Goal: Task Accomplishment & Management: Manage account settings

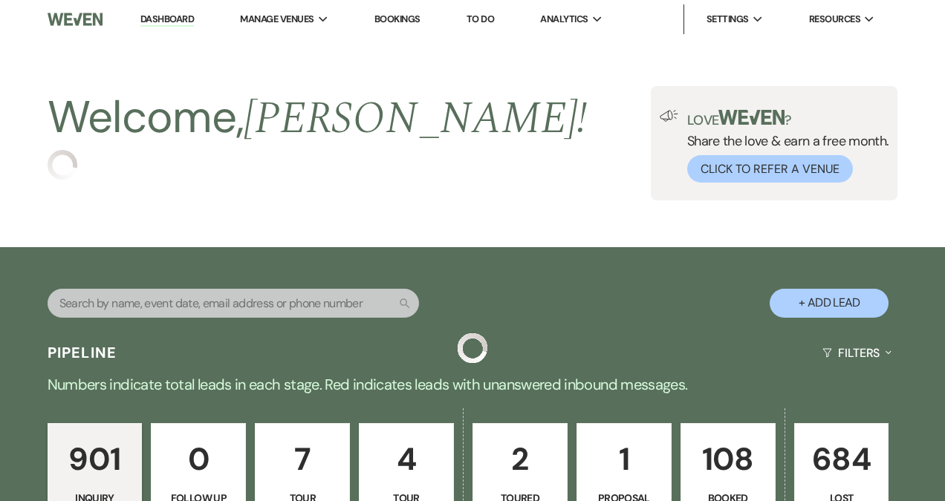
click at [751, 452] on p "108" at bounding box center [728, 460] width 76 height 50
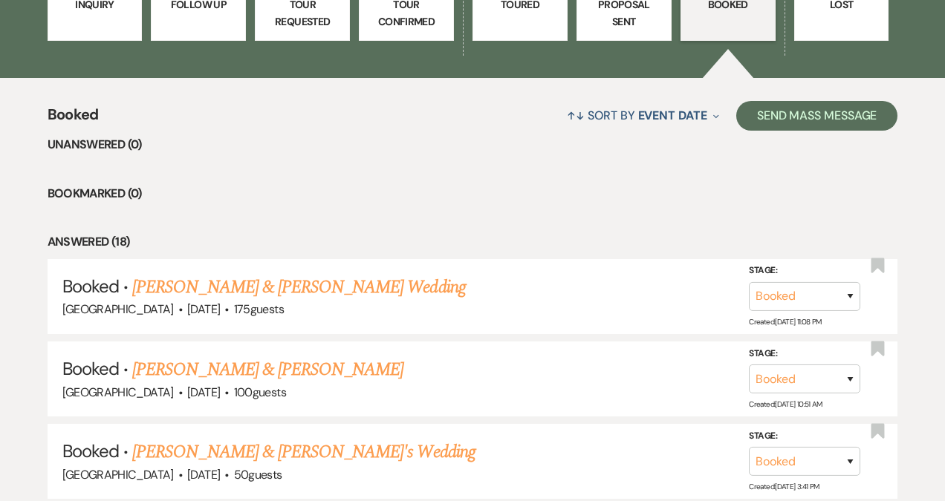
scroll to position [536, 0]
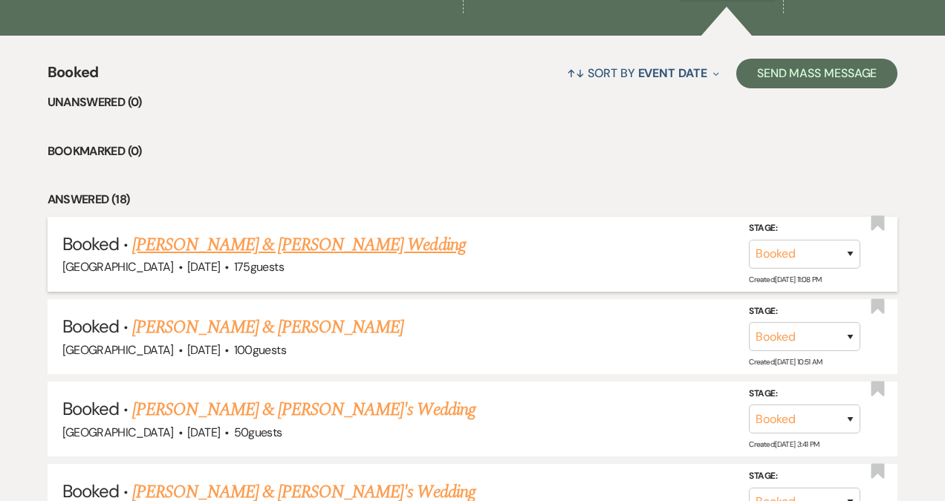
click at [259, 240] on link "[PERSON_NAME] & [PERSON_NAME] Wedding" at bounding box center [298, 245] width 333 height 27
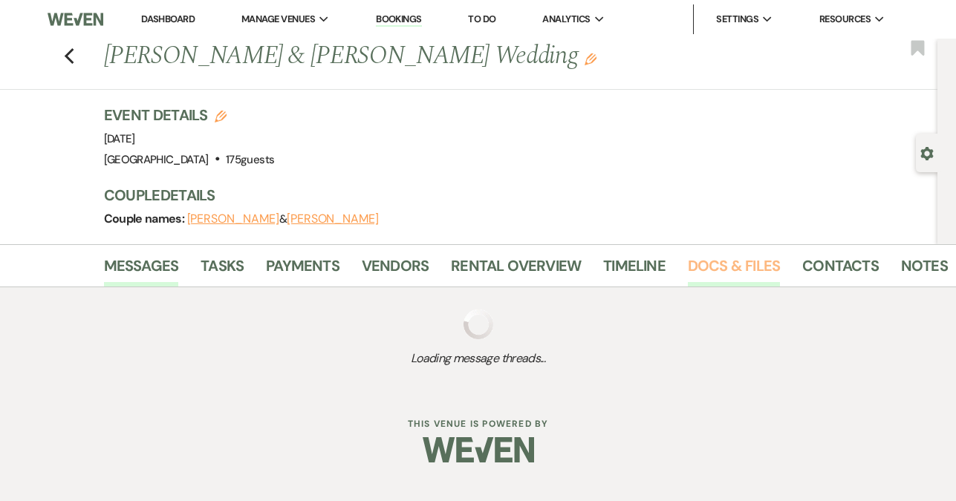
click at [709, 262] on link "Docs & Files" at bounding box center [734, 270] width 92 height 33
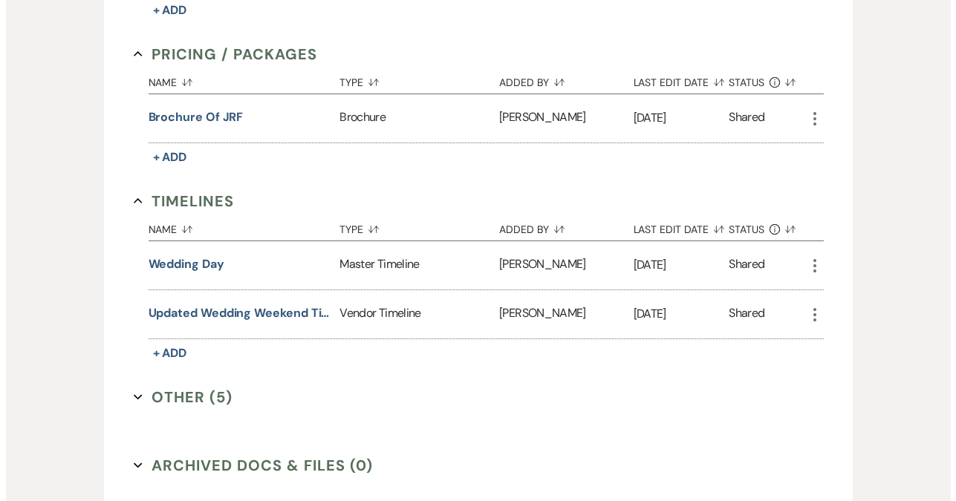
scroll to position [1092, 0]
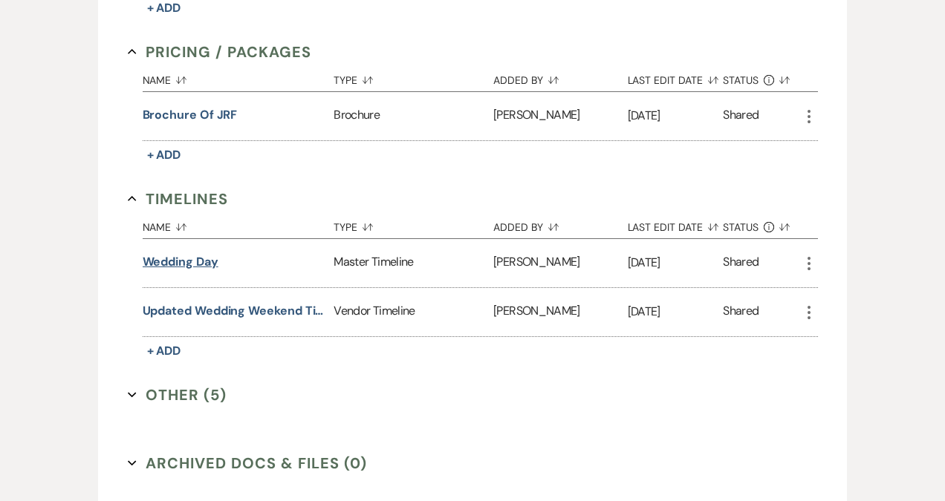
click at [209, 259] on button "Wedding Day" at bounding box center [181, 262] width 76 height 18
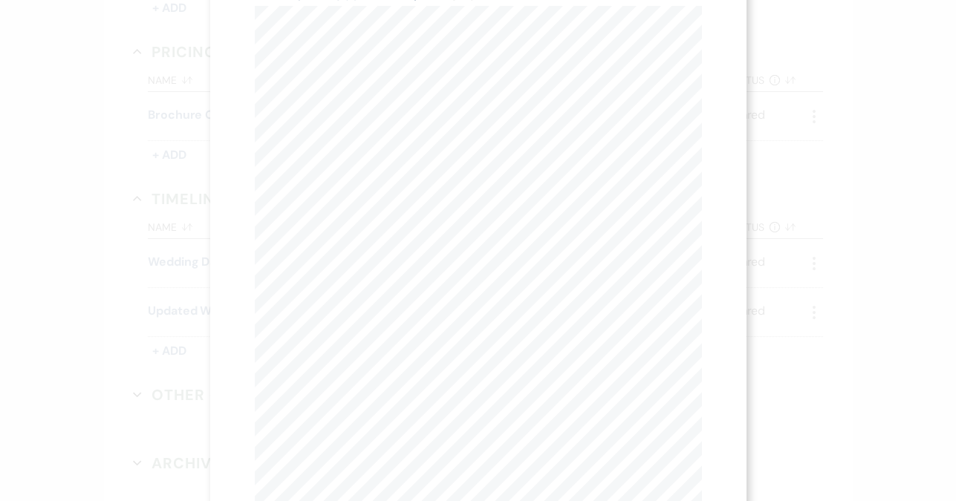
scroll to position [0, 0]
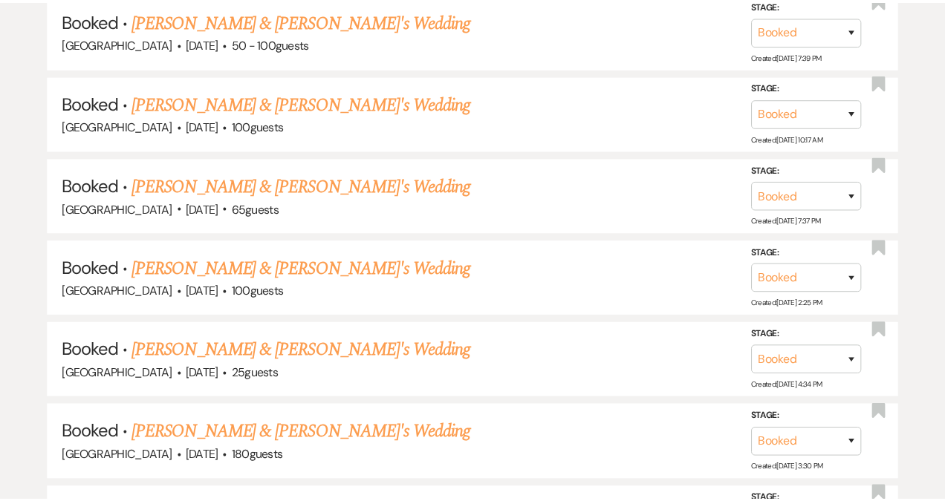
scroll to position [536, 0]
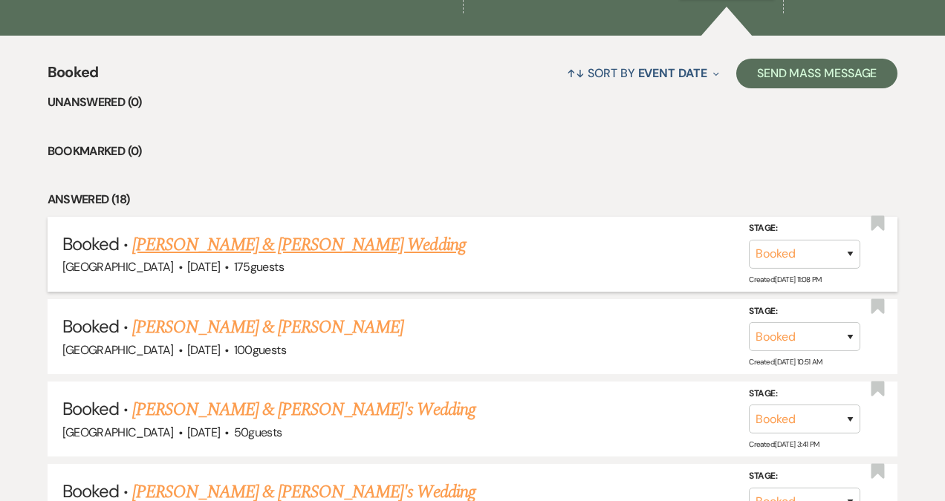
click at [159, 247] on link "[PERSON_NAME] & [PERSON_NAME] Wedding" at bounding box center [298, 245] width 333 height 27
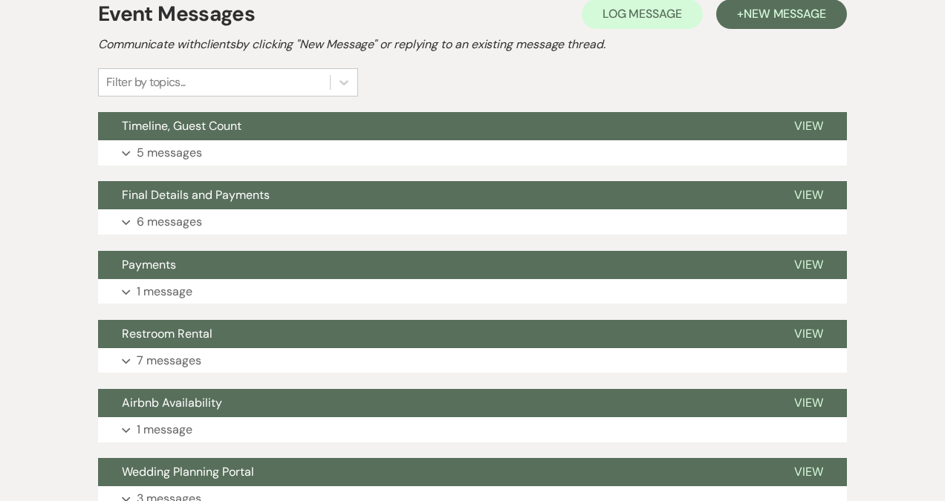
scroll to position [311, 0]
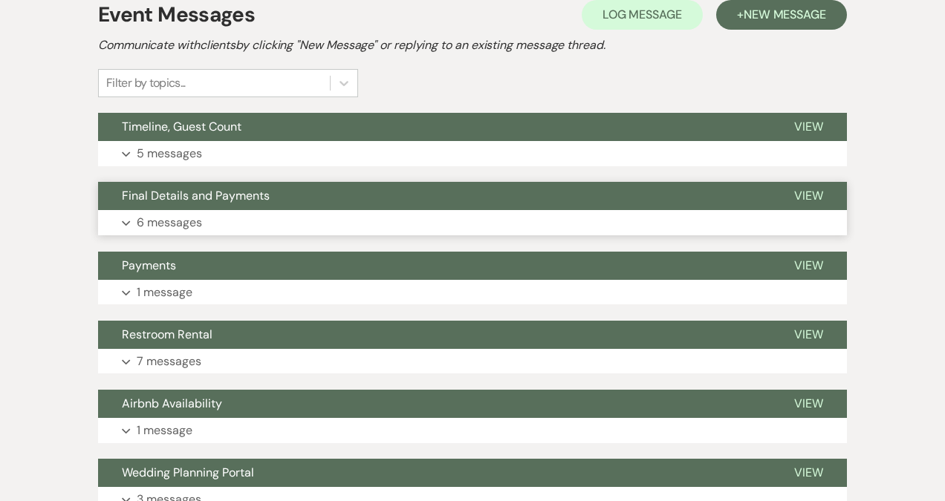
click at [248, 193] on span "Final Details and Payments" at bounding box center [196, 196] width 148 height 16
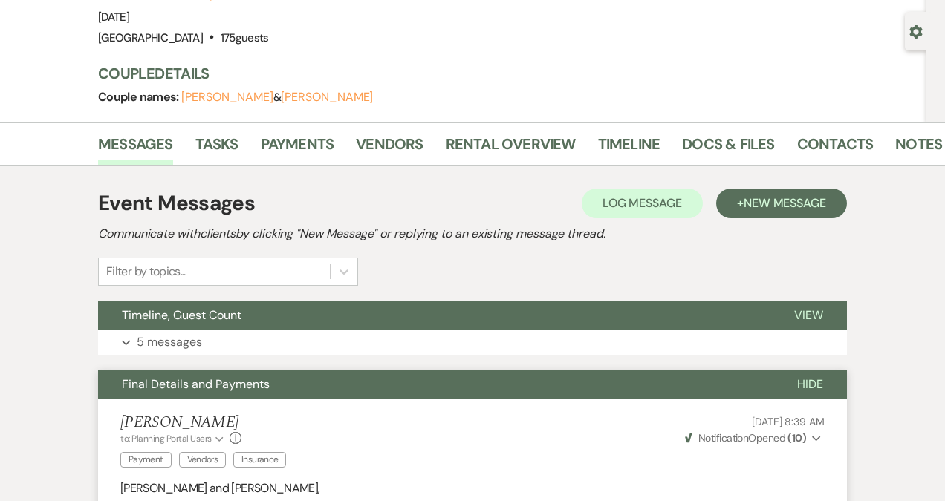
scroll to position [117, 0]
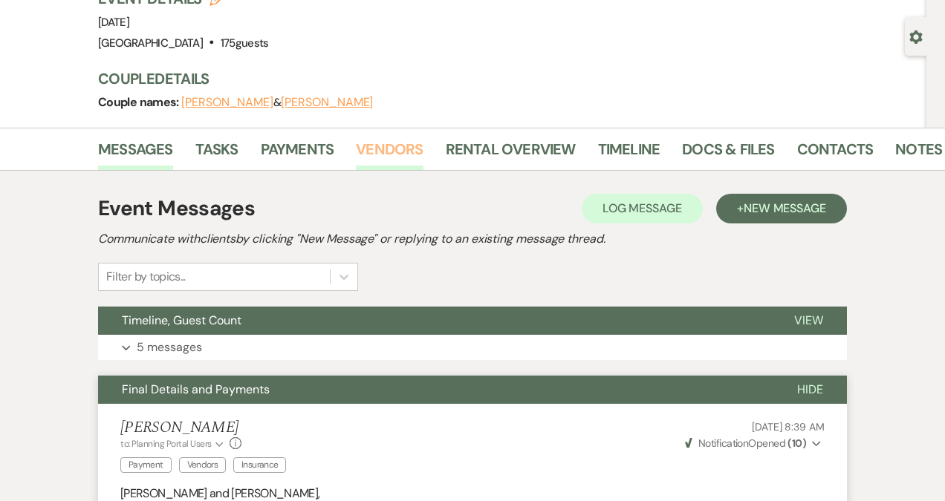
click at [380, 150] on link "Vendors" at bounding box center [389, 153] width 67 height 33
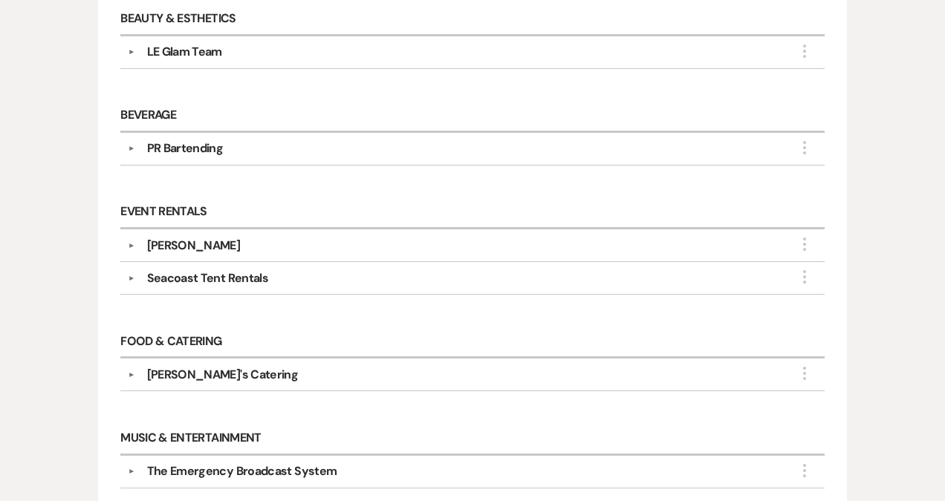
scroll to position [392, 0]
